Goal: Find contact information: Find contact information

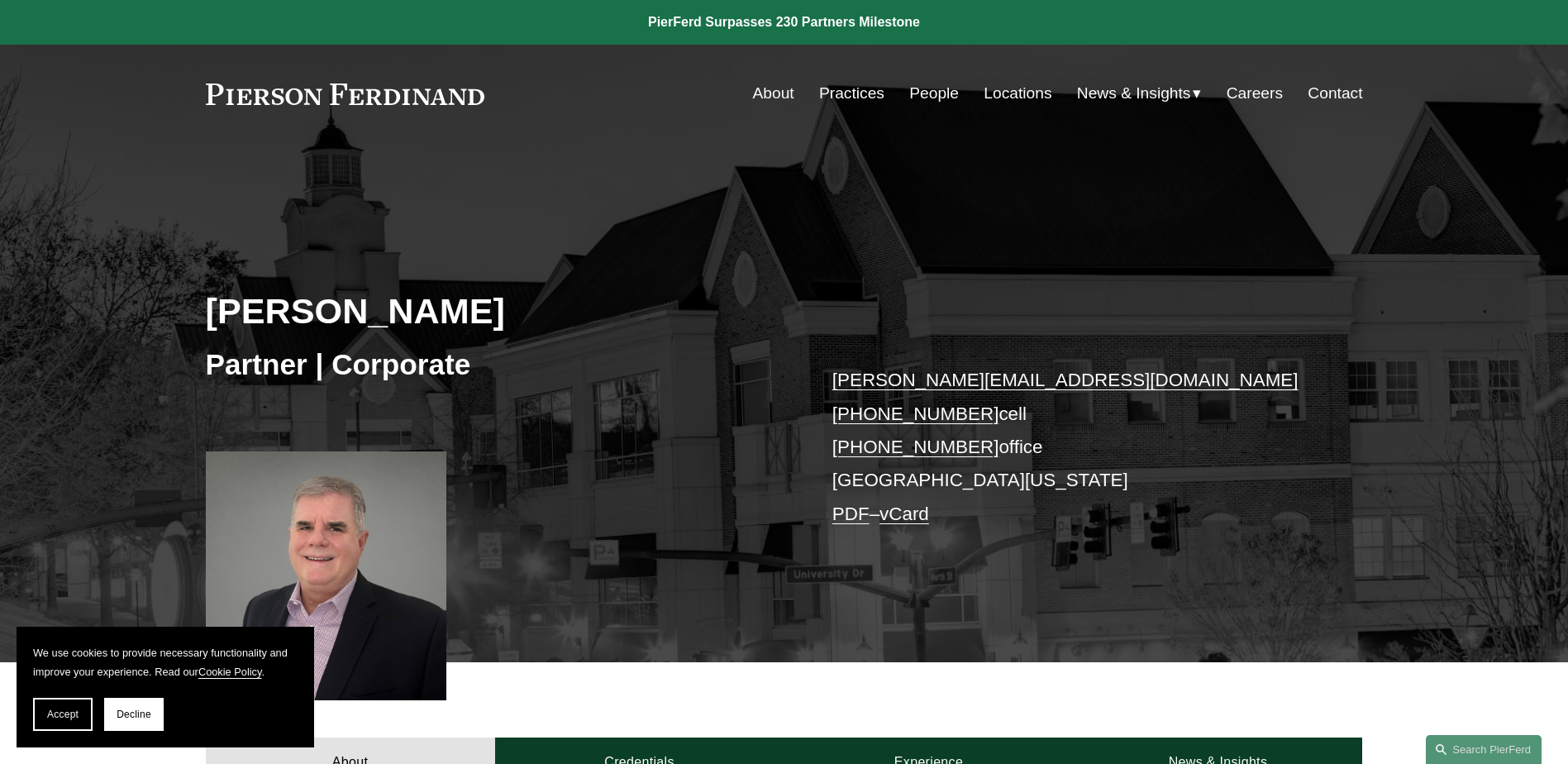
click at [911, 517] on link "vCard" at bounding box center [904, 514] width 50 height 21
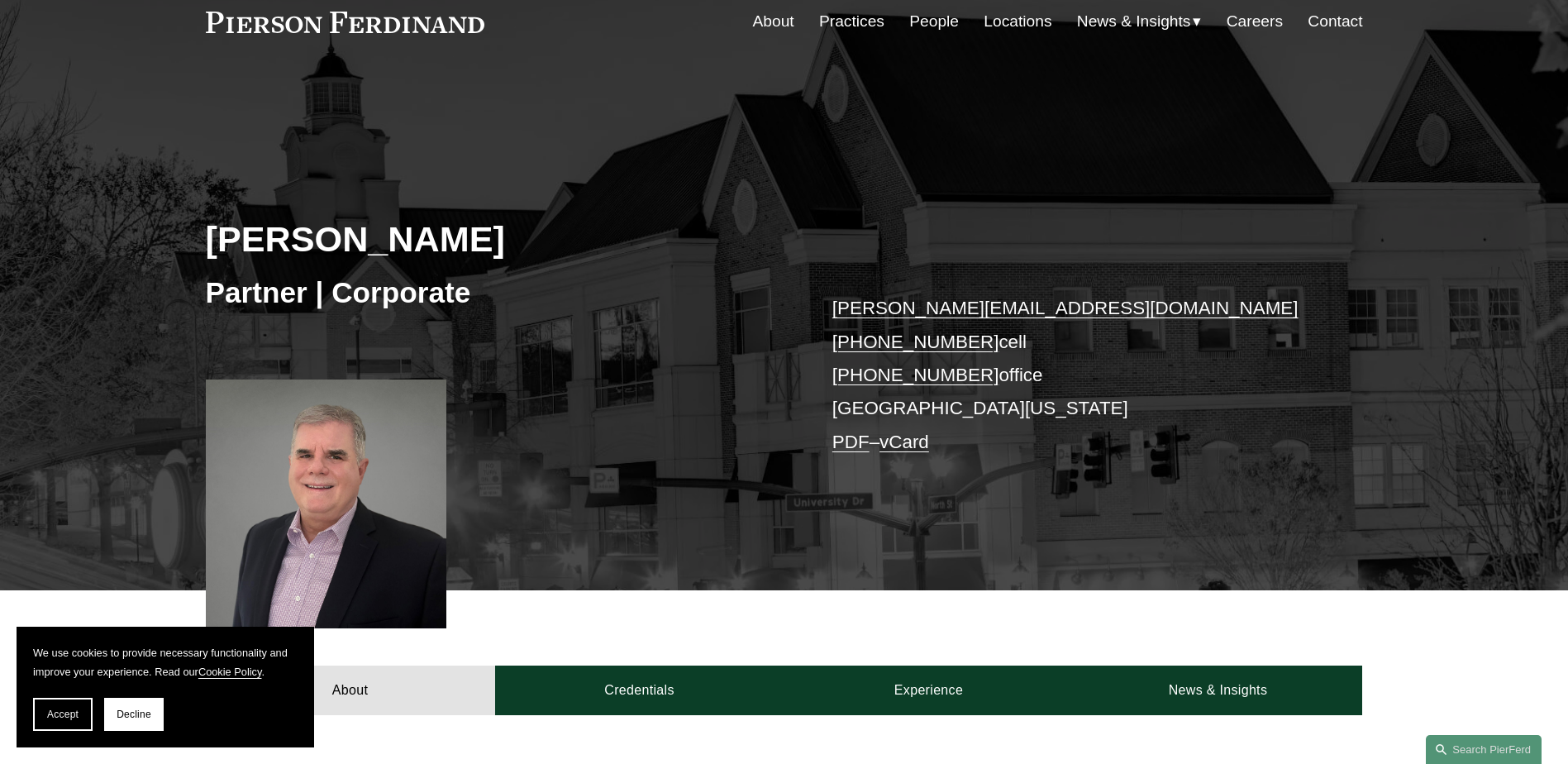
scroll to position [70, 0]
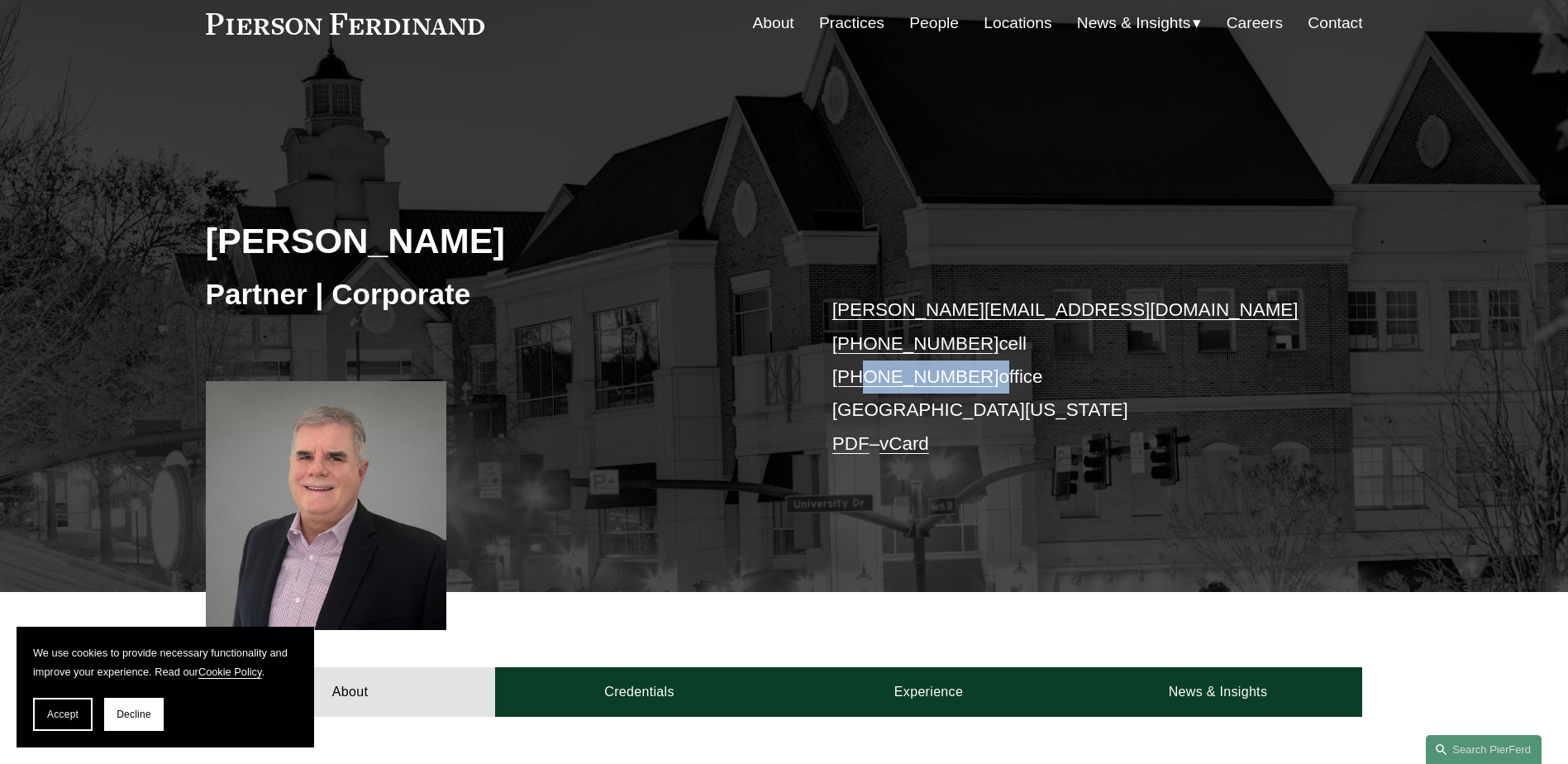
drag, startPoint x: 975, startPoint y: 368, endPoint x: 862, endPoint y: 370, distance: 113.0
click at [862, 370] on p "[PERSON_NAME][EMAIL_ADDRESS][DOMAIN_NAME] [PHONE_NUMBER] cell [PHONE_NUMBER] of…" at bounding box center [1073, 377] width 482 height 167
copy p "571.714.9423"
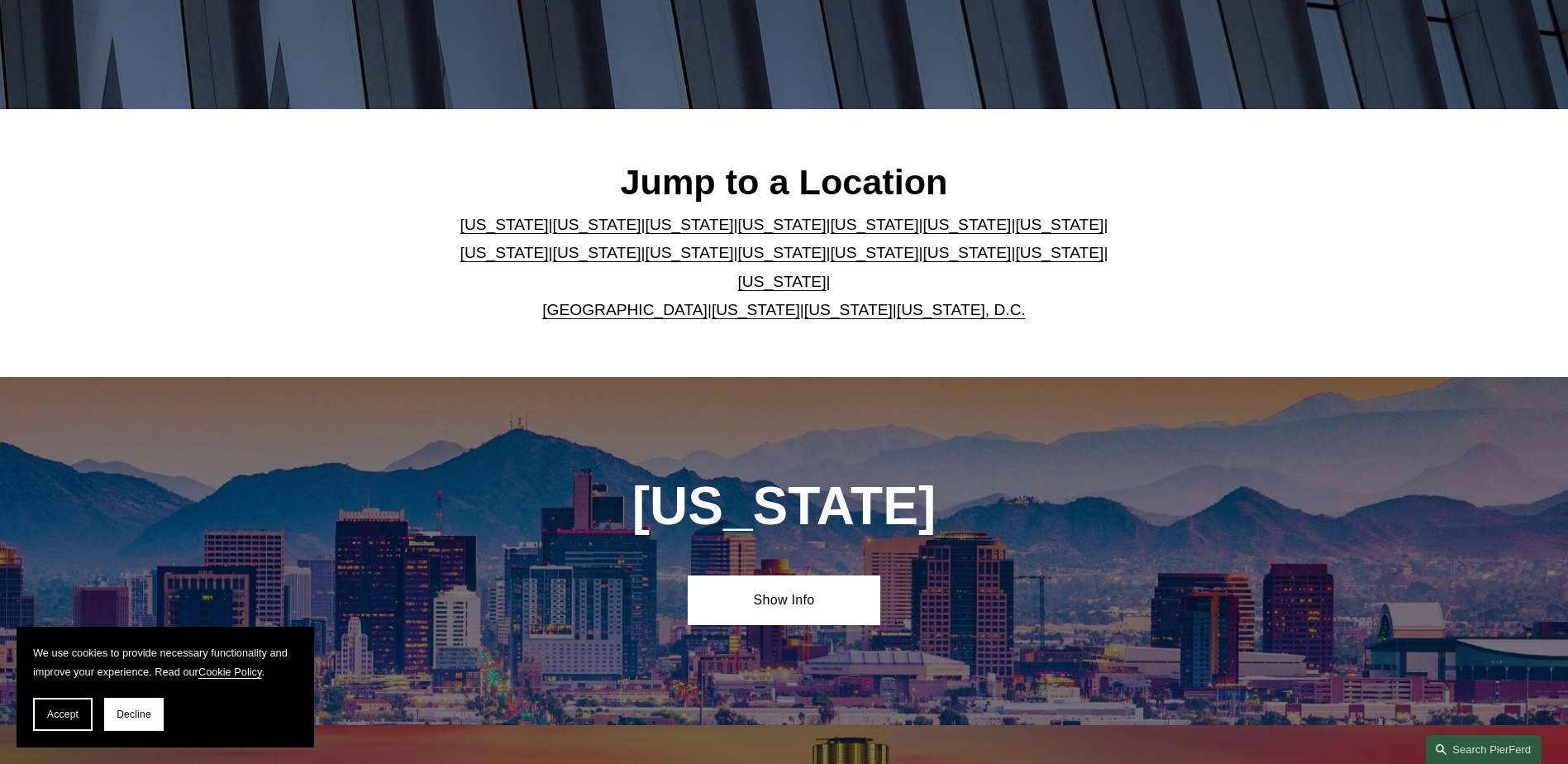
click at [729, 301] on link "[US_STATE]" at bounding box center [756, 310] width 89 height 17
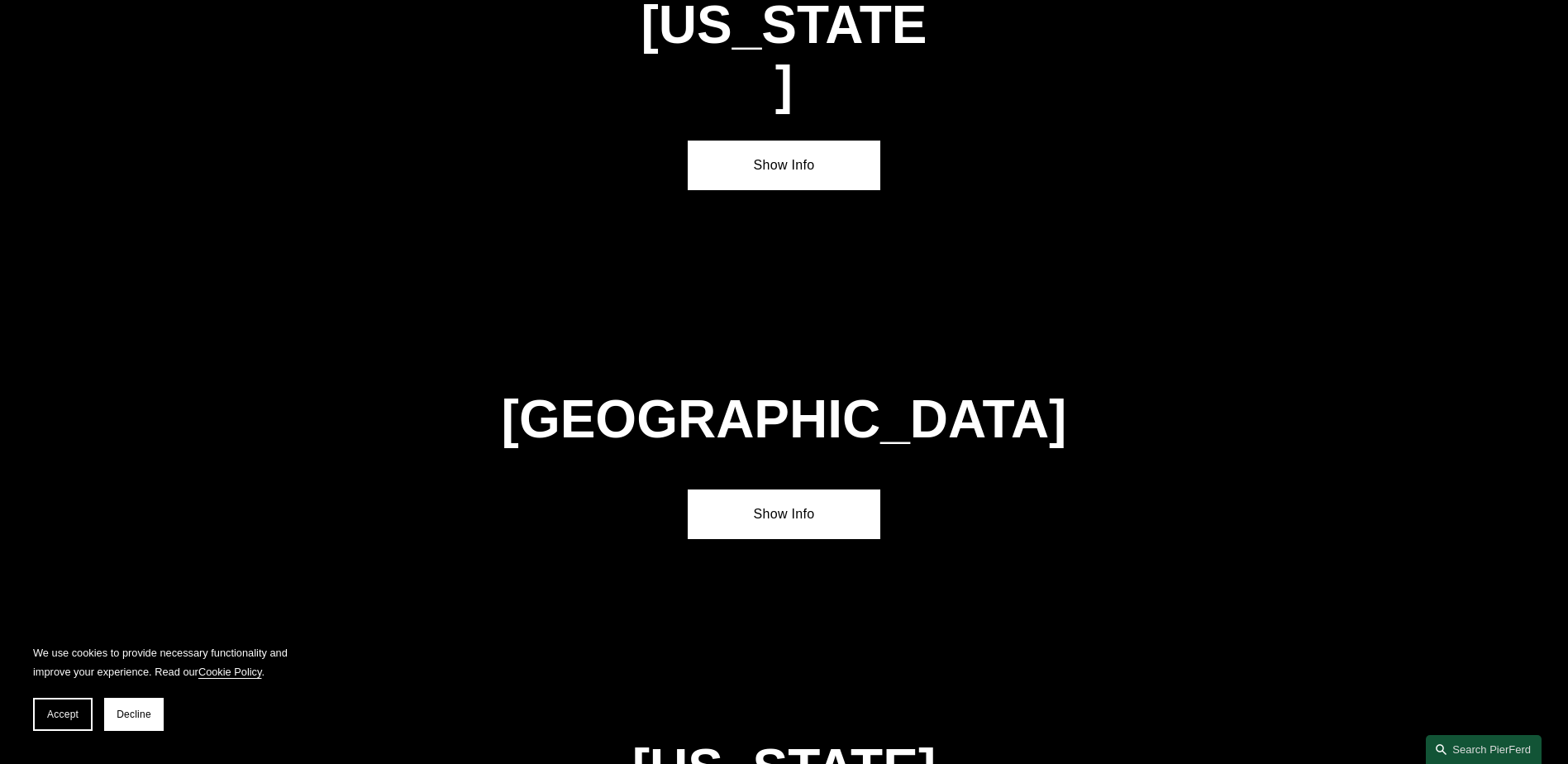
scroll to position [6325, 0]
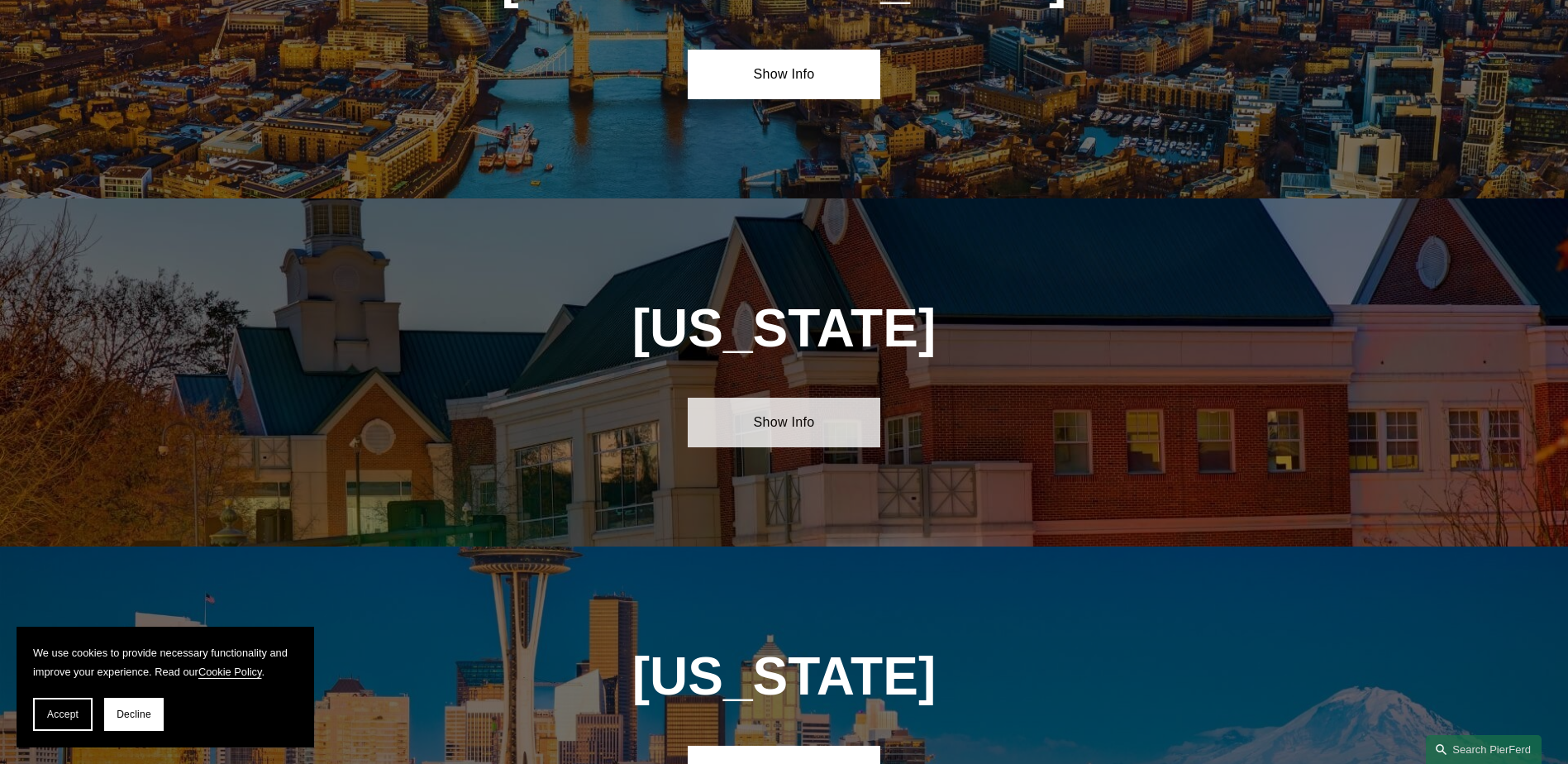
click at [789, 398] on link "Show Info" at bounding box center [784, 422] width 193 height 50
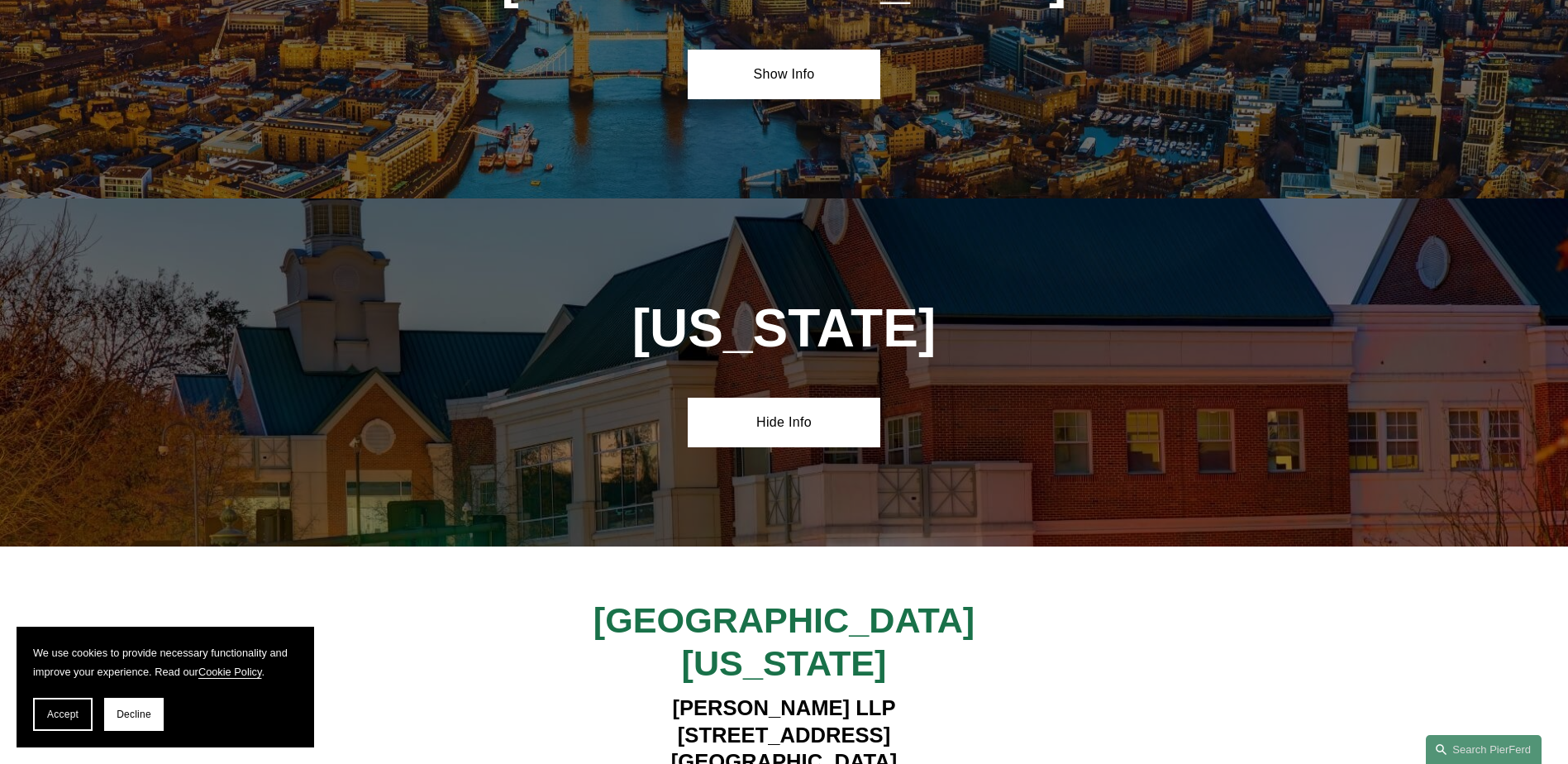
drag, startPoint x: 632, startPoint y: 499, endPoint x: 942, endPoint y: 495, distance: 310.0
click at [942, 695] on h4 "Pierson Ferdinand LLP 4000 Legato Road, Suite 1100 Fairfax, VA 22033" at bounding box center [784, 735] width 482 height 80
copy h4 "4000 Legato Road, Suite 1100"
click at [730, 695] on h4 "Pierson Ferdinand LLP 4000 Legato Road, Suite 1100 Fairfax, VA 22033" at bounding box center [784, 735] width 482 height 80
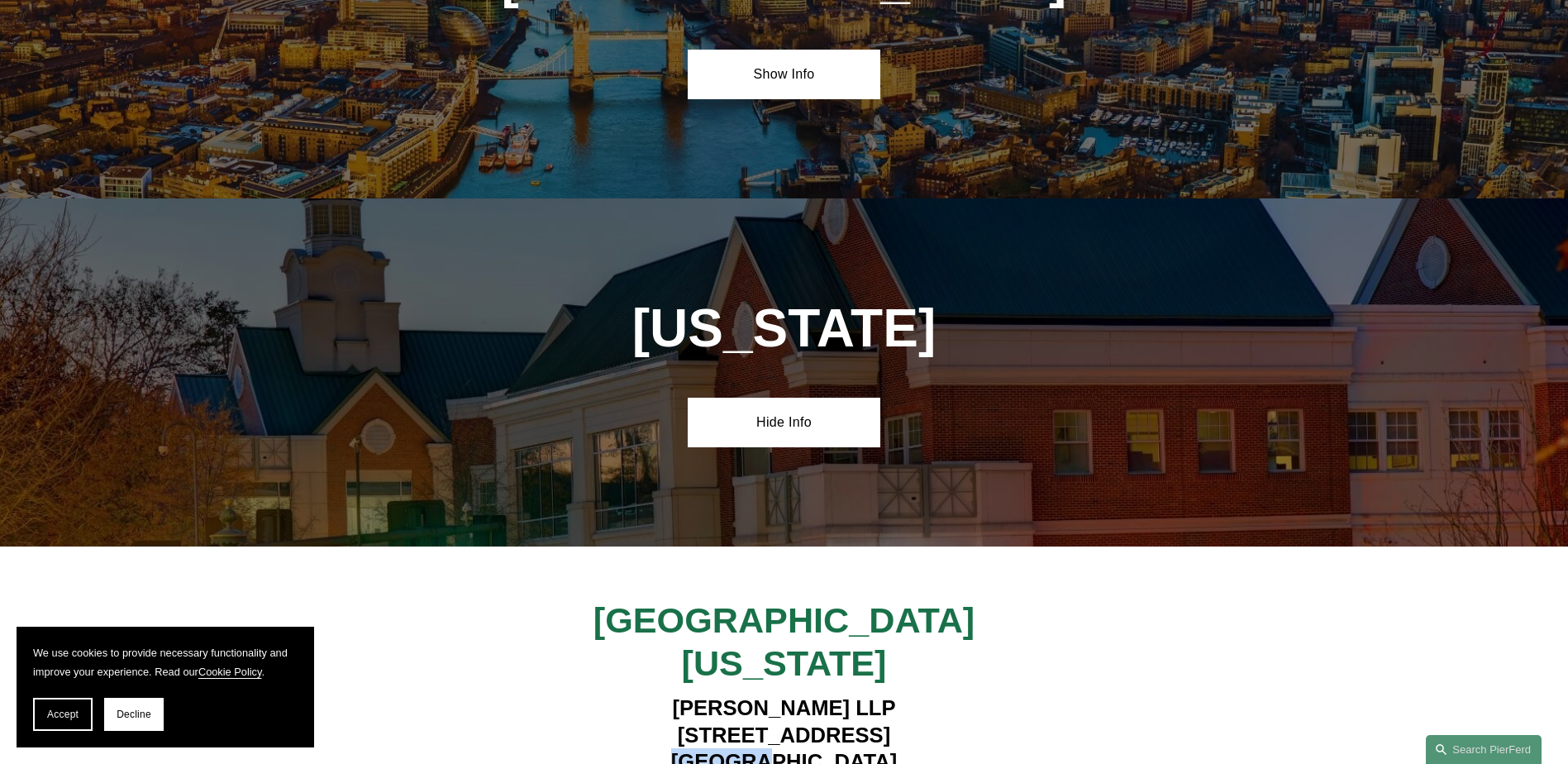
copy h4 "Fairfax"
click at [846, 695] on h4 "Pierson Ferdinand LLP 4000 Legato Road, Suite 1100 Fairfax, VA 22033" at bounding box center [784, 735] width 482 height 80
copy h4 "22033"
